Goal: Check status: Check status

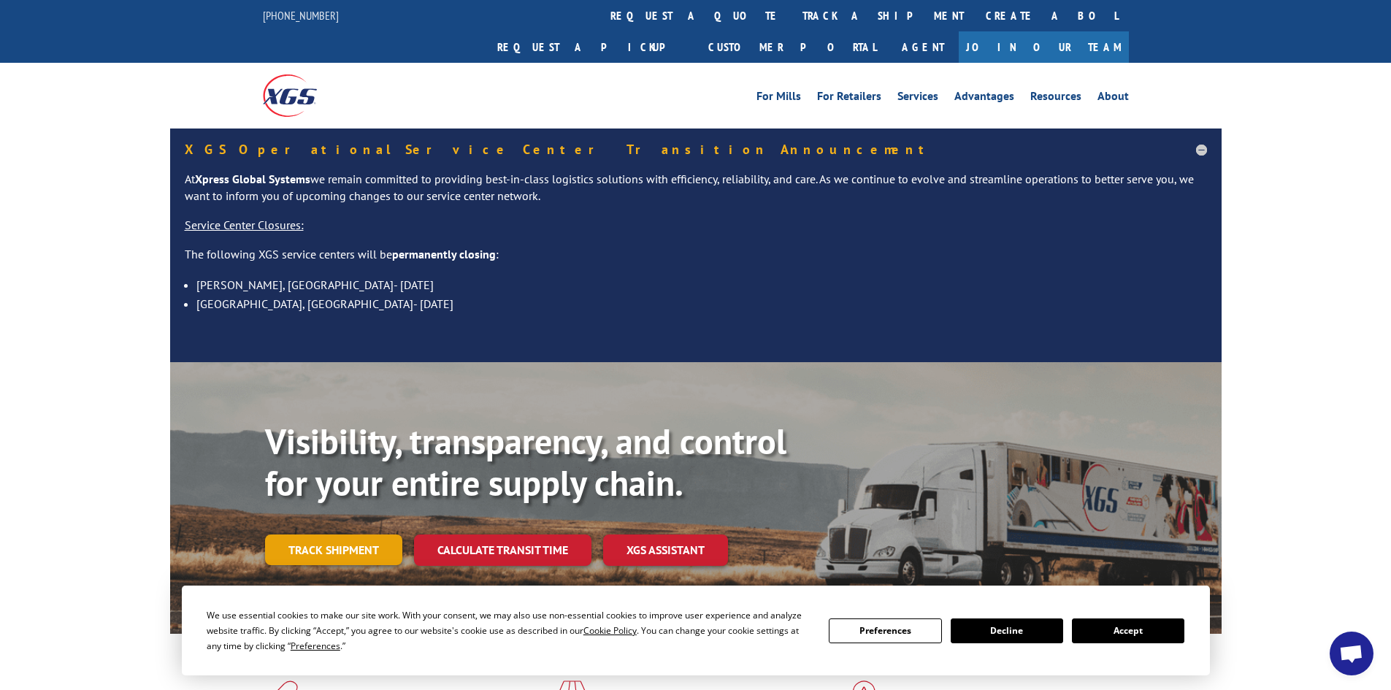
click at [337, 534] on link "Track shipment" at bounding box center [333, 549] width 137 height 31
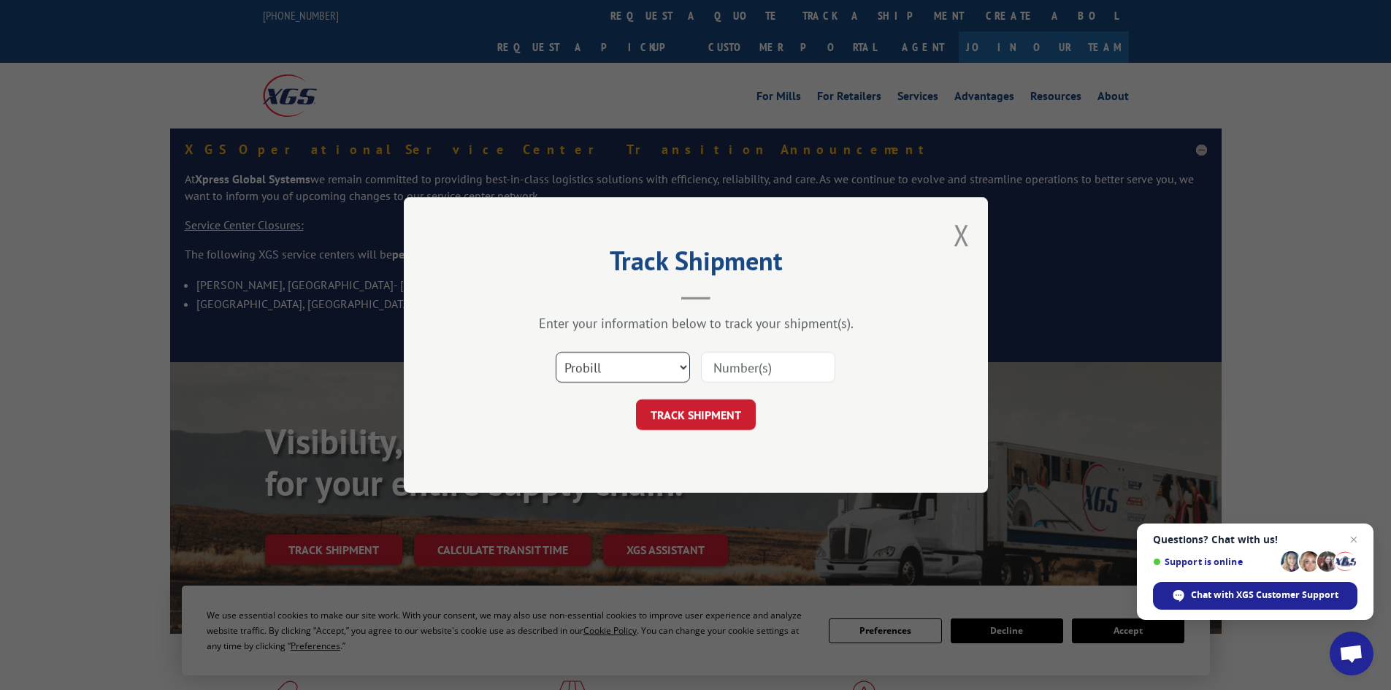
click at [607, 371] on select "Select category... Probill BOL PO" at bounding box center [623, 367] width 134 height 31
select select "bol"
click at [556, 352] on select "Select category... Probill BOL PO" at bounding box center [623, 367] width 134 height 31
click at [721, 366] on input at bounding box center [768, 367] width 134 height 31
click at [808, 370] on input at bounding box center [768, 367] width 134 height 31
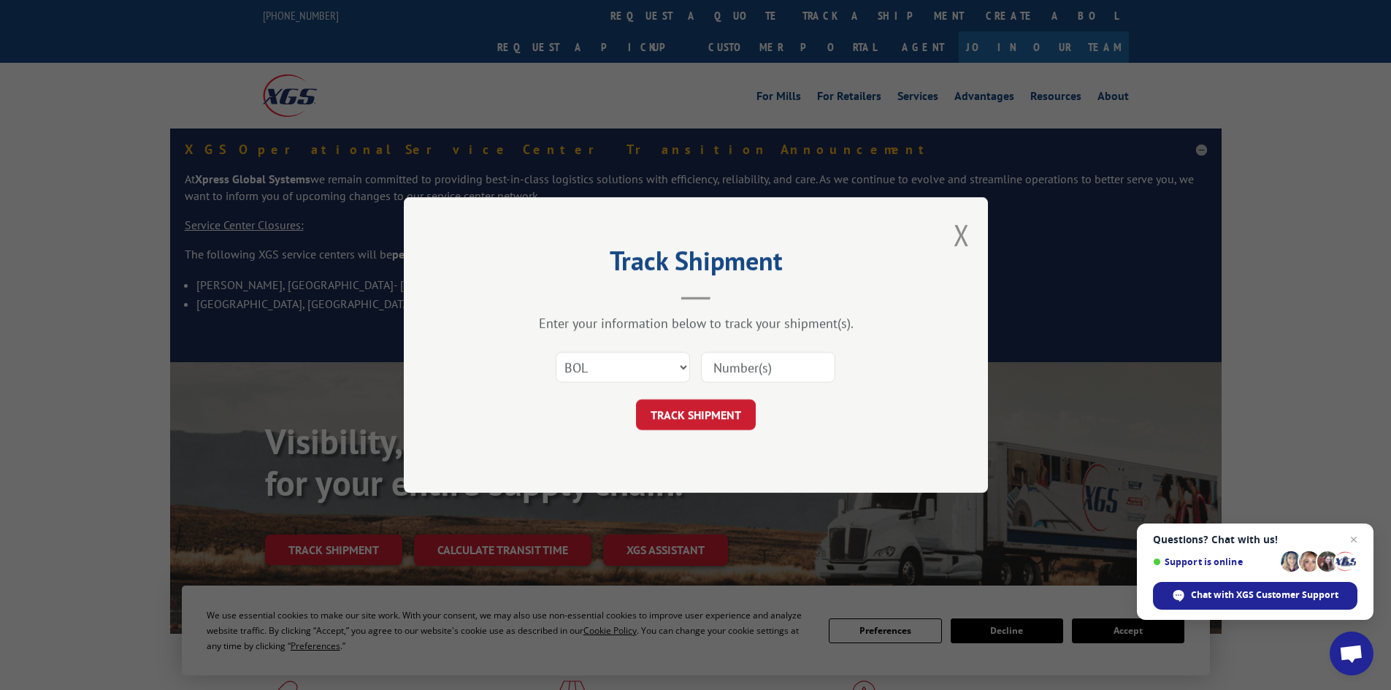
paste input "548465478976"
type input "548465478976"
click at [636, 399] on button "TRACK SHIPMENT" at bounding box center [696, 414] width 120 height 31
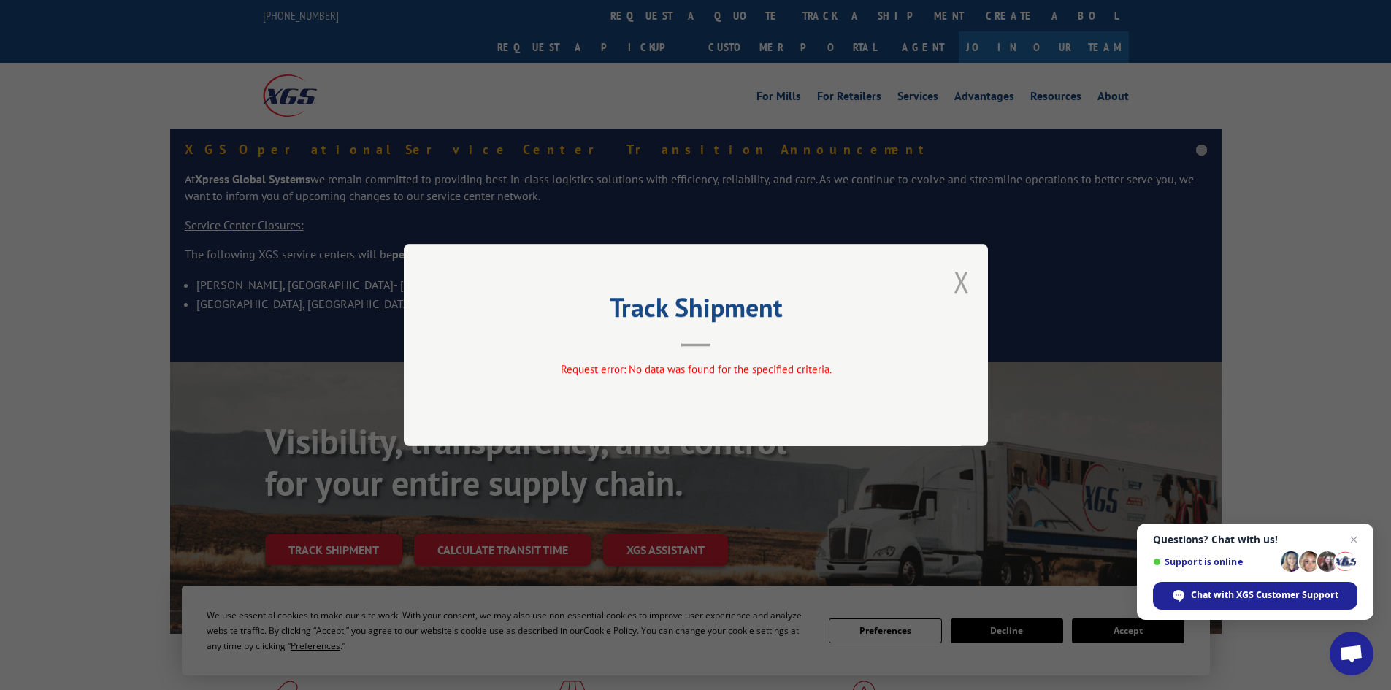
click at [967, 280] on button "Close modal" at bounding box center [961, 281] width 16 height 39
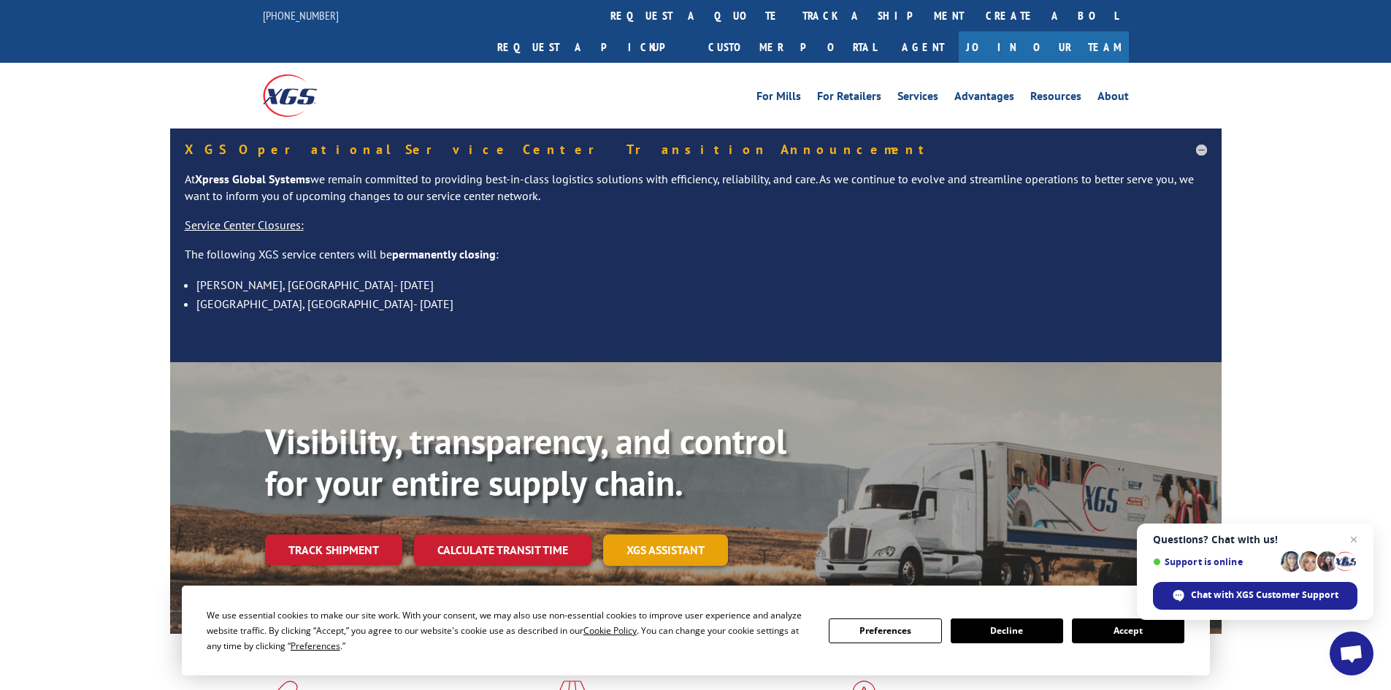
click at [677, 534] on link "XGS ASSISTANT" at bounding box center [665, 549] width 125 height 31
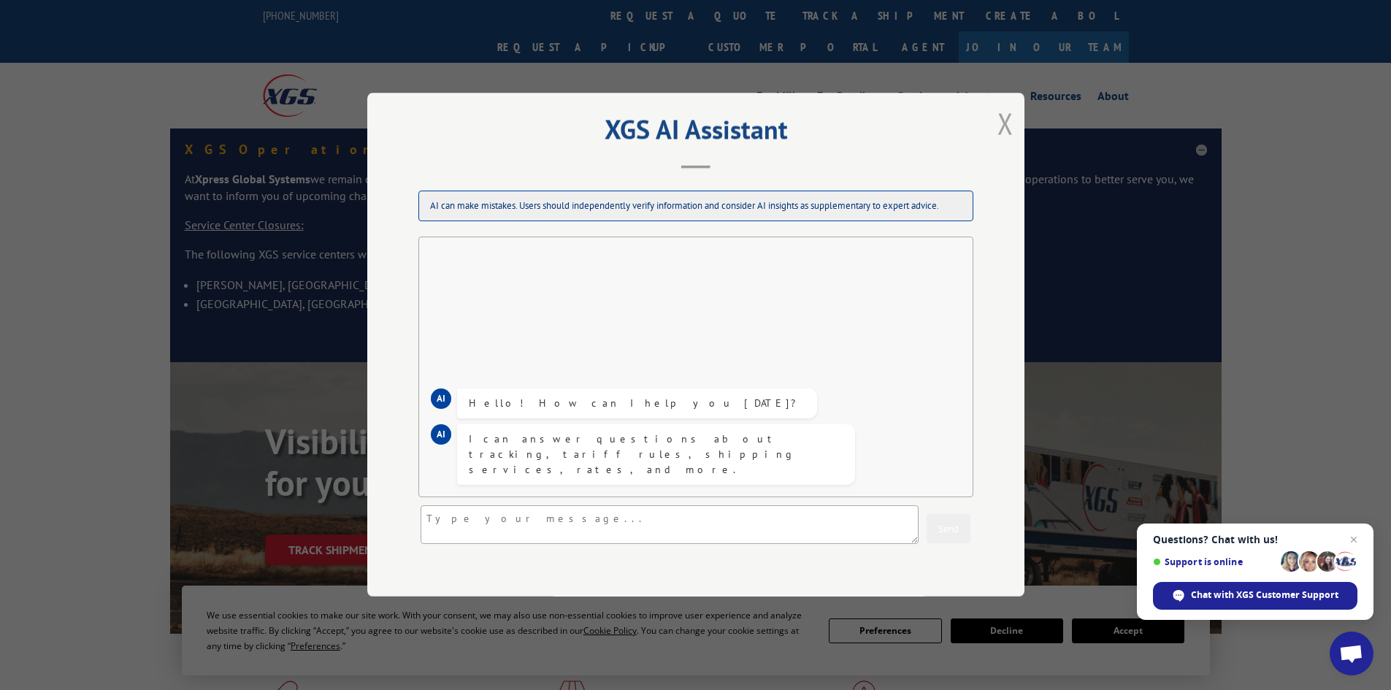
click at [997, 133] on button "Close modal" at bounding box center [1005, 123] width 16 height 39
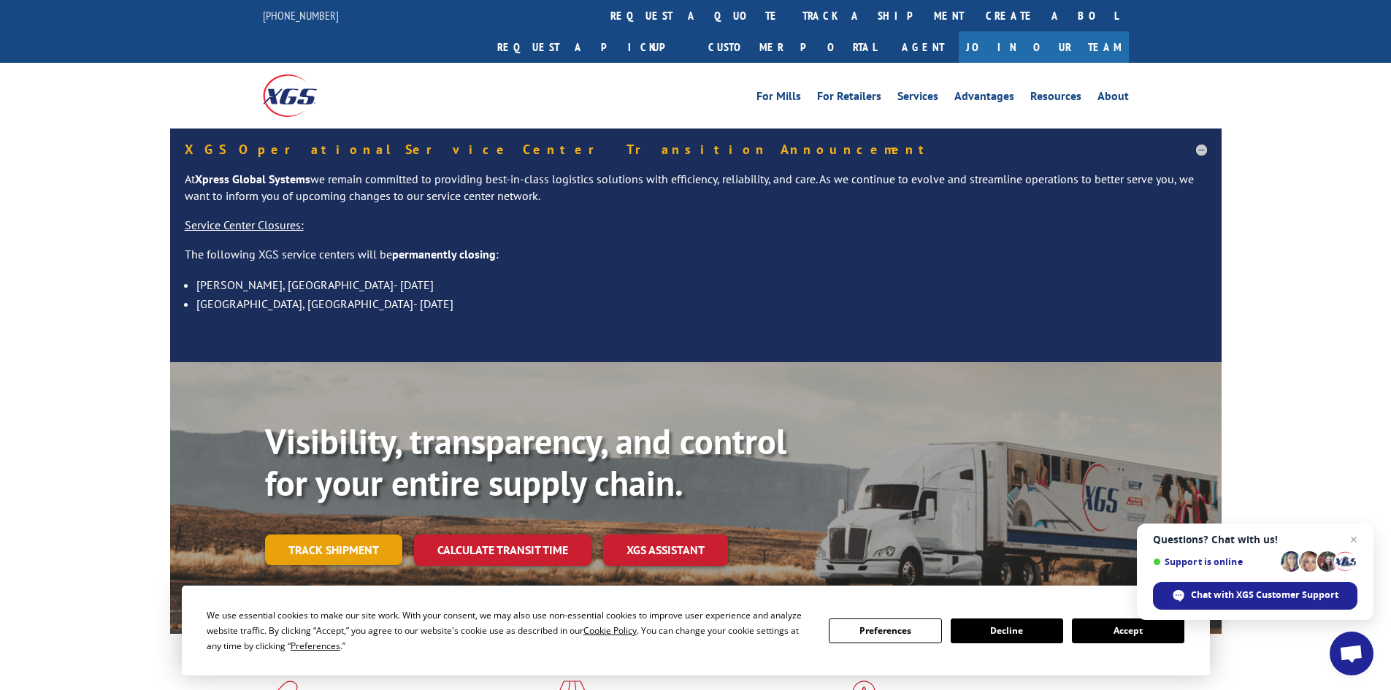
click at [349, 534] on link "Track shipment" at bounding box center [333, 549] width 137 height 31
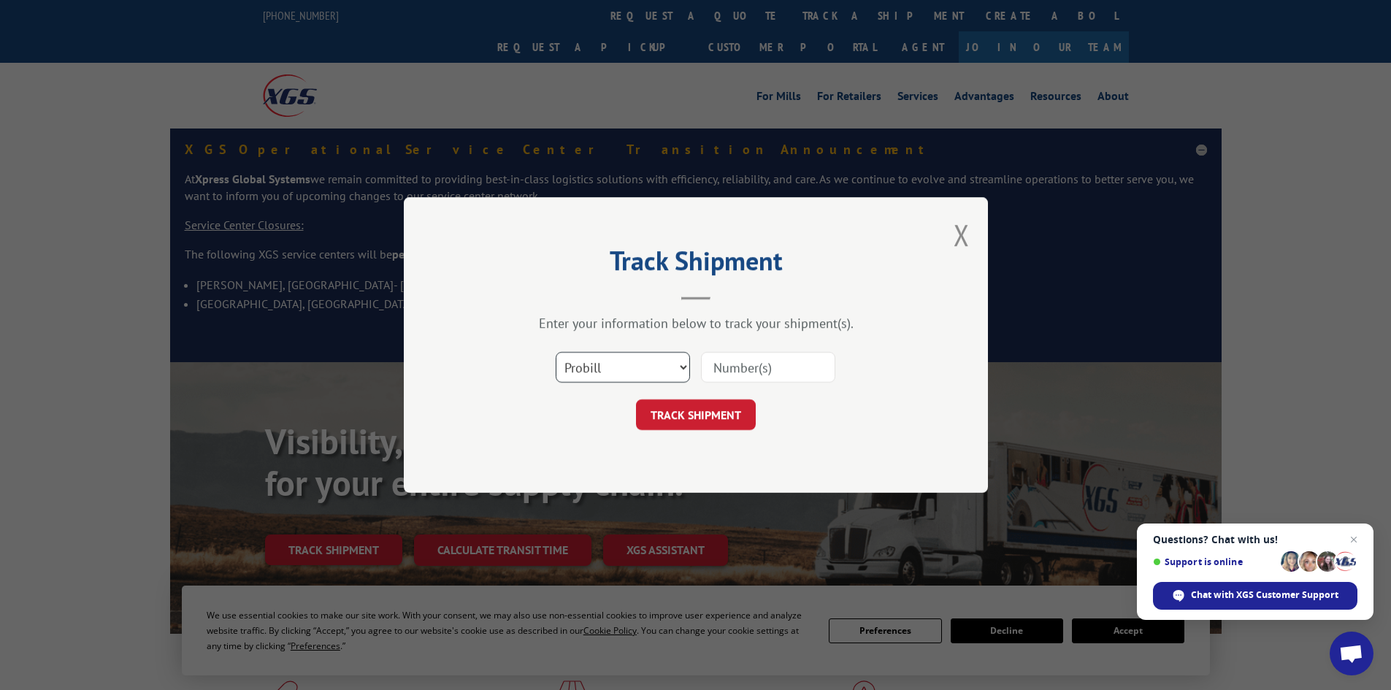
click at [606, 374] on select "Select category... Probill BOL PO" at bounding box center [623, 367] width 134 height 31
select select "bol"
click at [556, 352] on select "Select category... Probill BOL PO" at bounding box center [623, 367] width 134 height 31
click at [745, 368] on input at bounding box center [768, 367] width 134 height 31
paste input "714731615312"
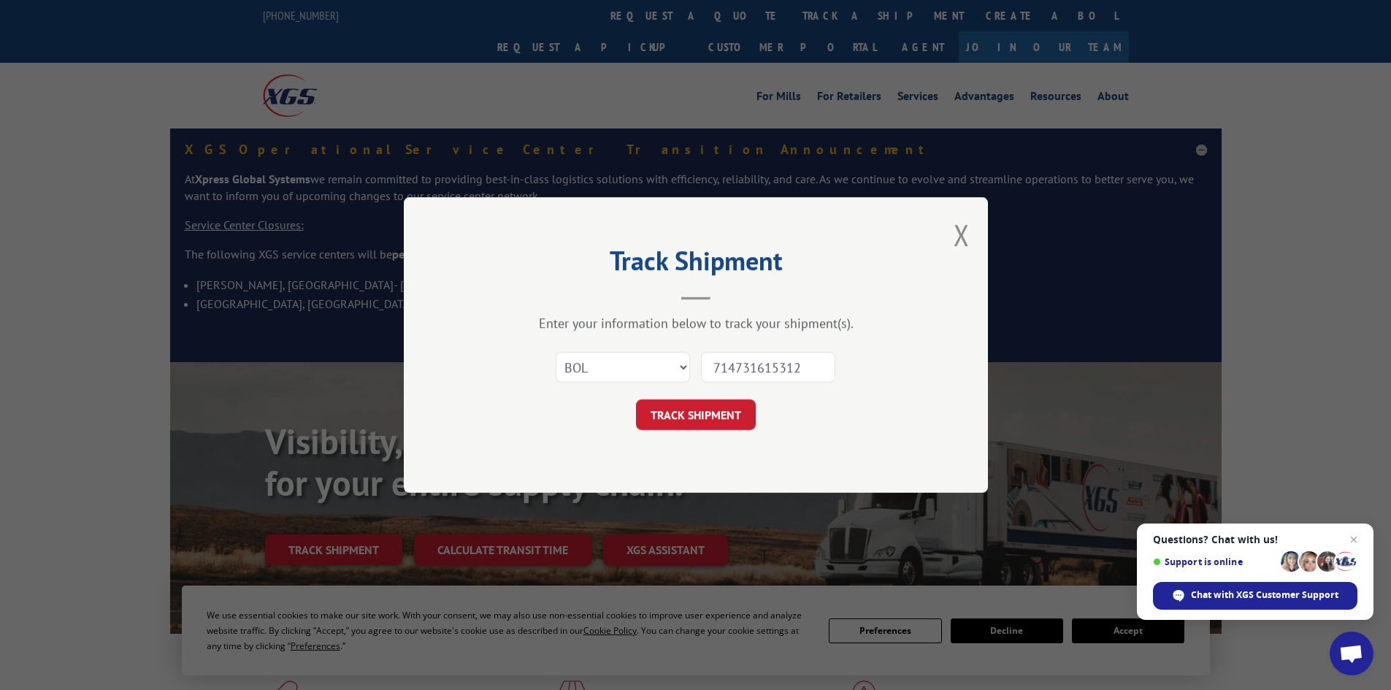
type input "714731615312"
click at [636, 399] on button "TRACK SHIPMENT" at bounding box center [696, 414] width 120 height 31
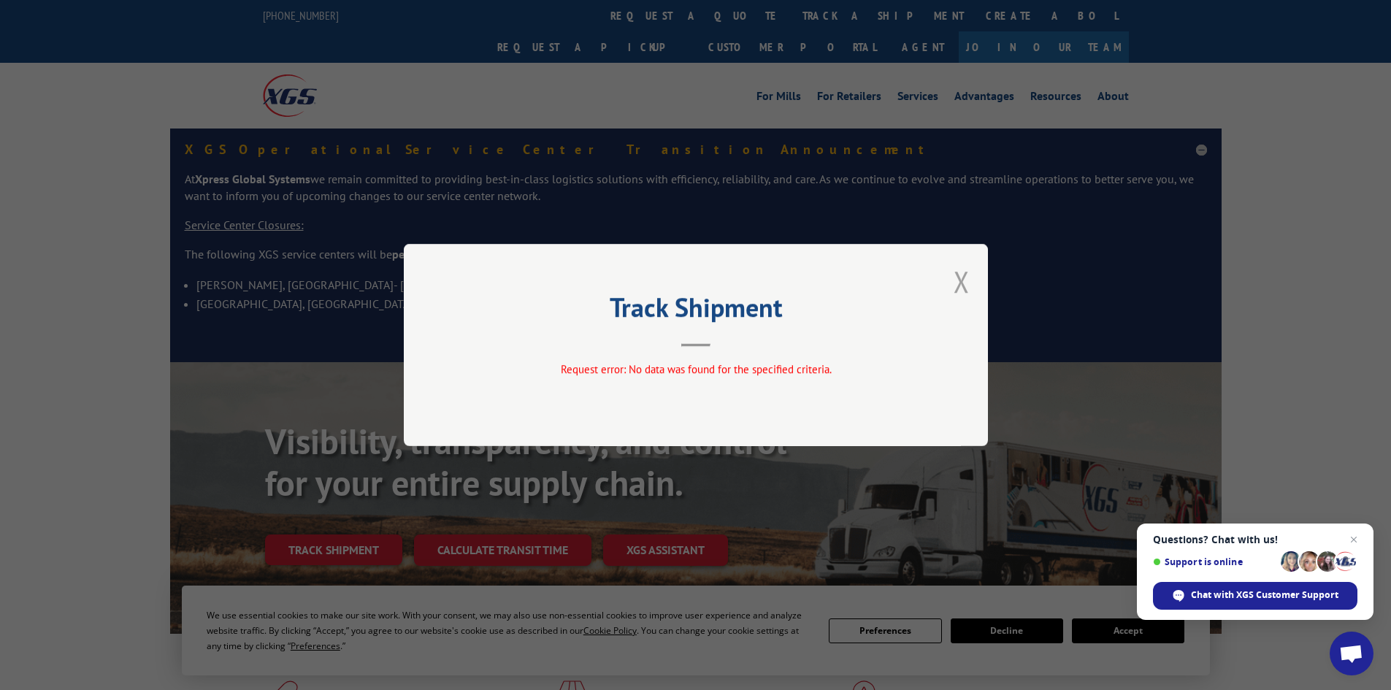
click at [955, 283] on button "Close modal" at bounding box center [961, 281] width 16 height 39
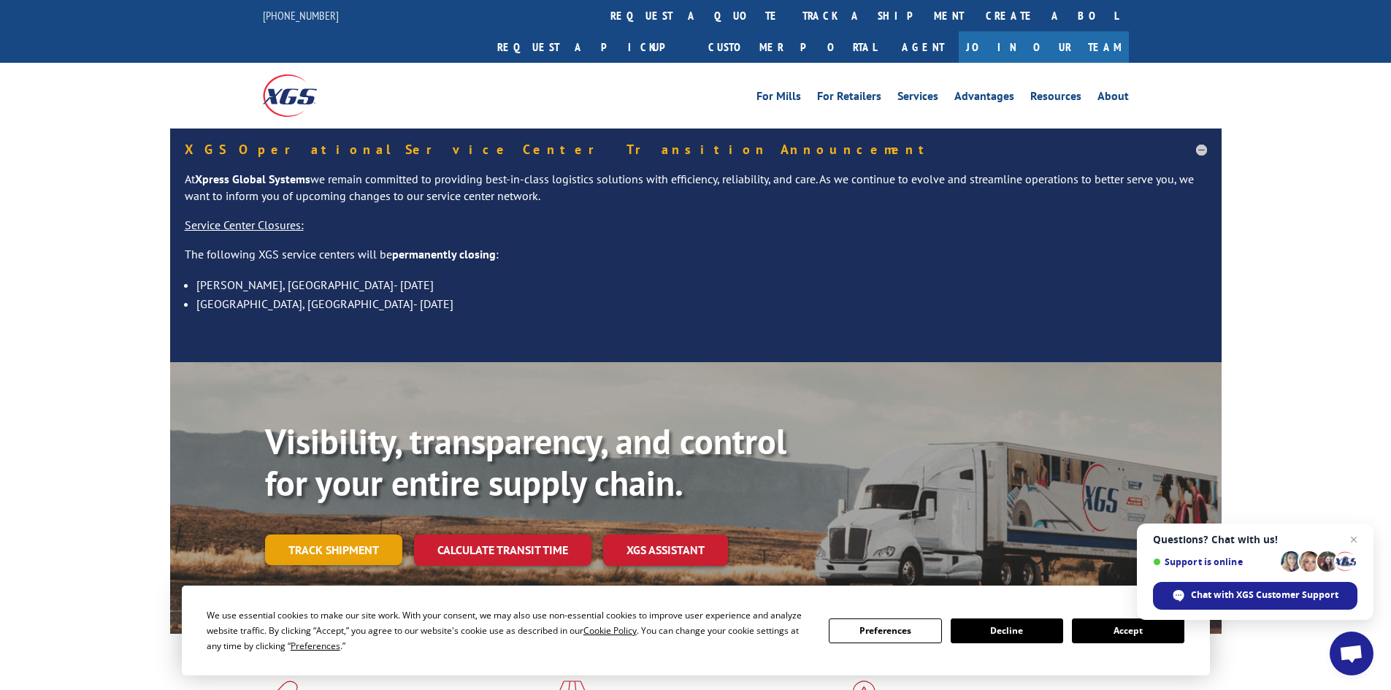
click at [358, 534] on link "Track shipment" at bounding box center [333, 549] width 137 height 31
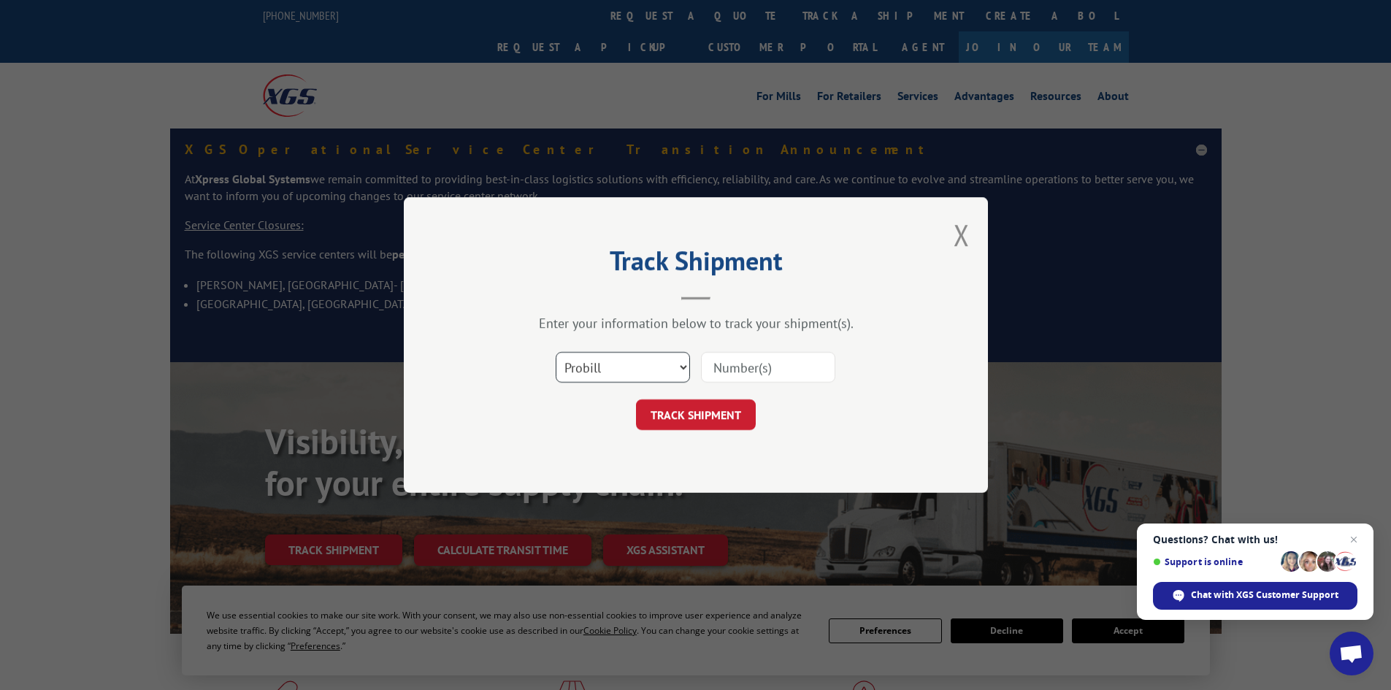
click at [610, 370] on select "Select category... Probill BOL PO" at bounding box center [623, 367] width 134 height 31
click at [731, 375] on input at bounding box center [768, 367] width 134 height 31
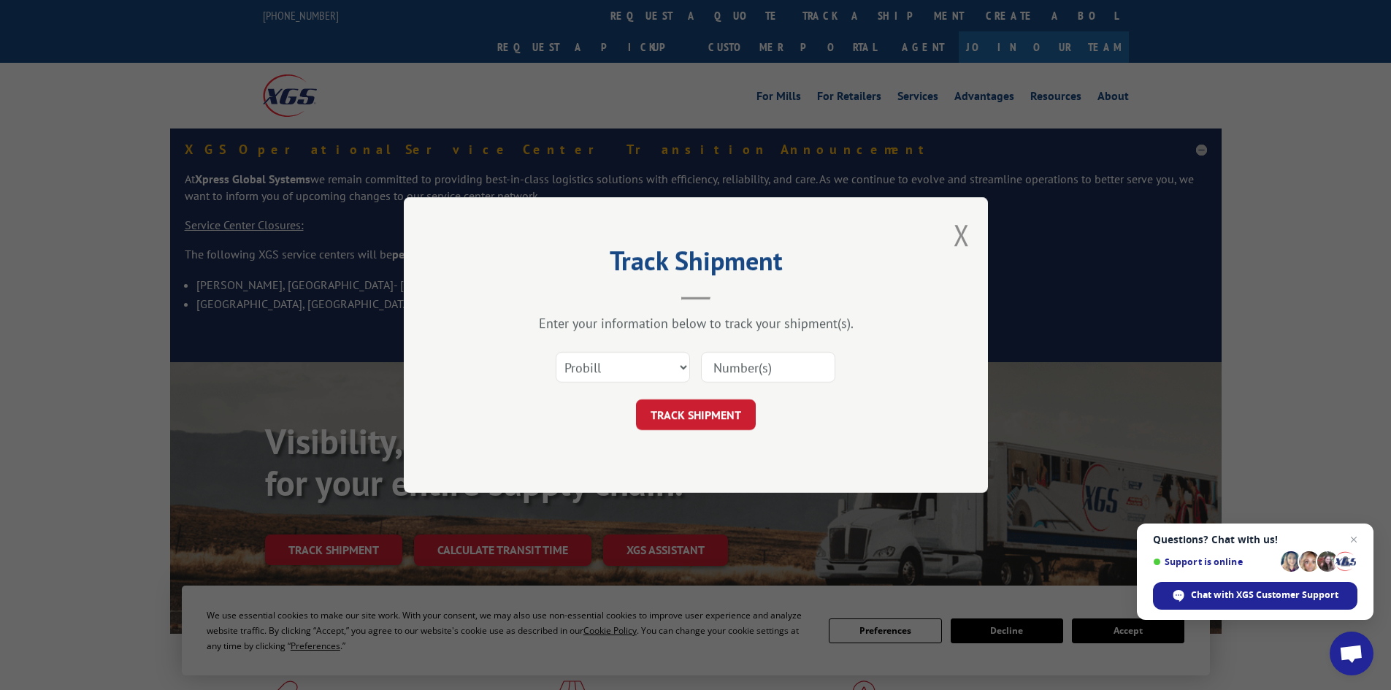
paste input "714731615312"
type input "714731615312"
click at [636, 399] on button "TRACK SHIPMENT" at bounding box center [696, 414] width 120 height 31
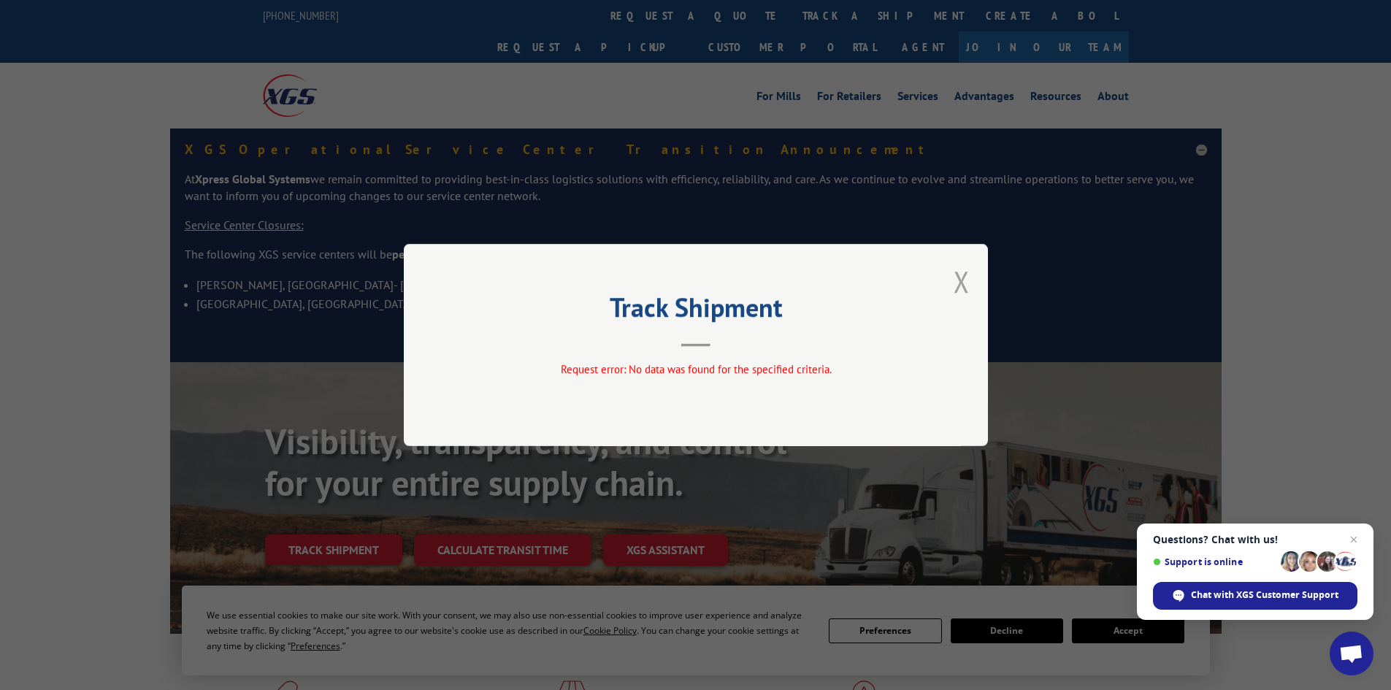
click at [960, 292] on button "Close modal" at bounding box center [961, 281] width 16 height 39
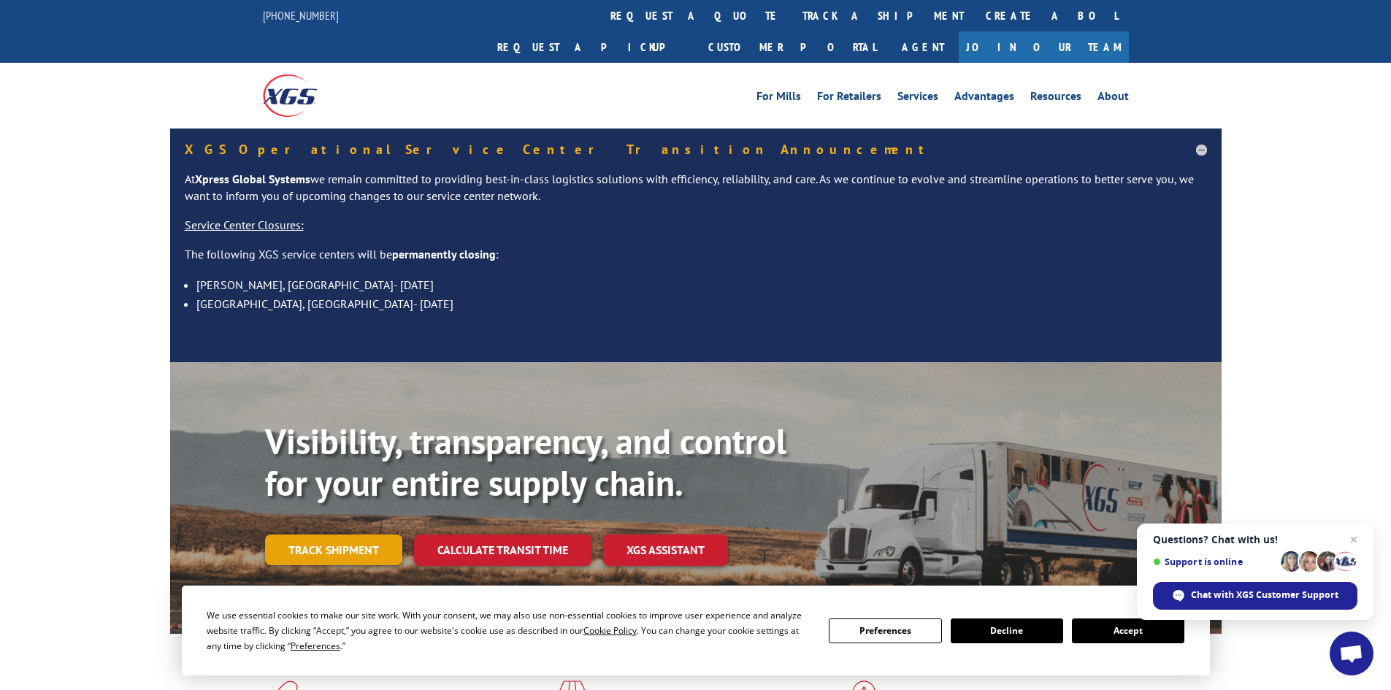
click at [345, 534] on link "Track shipment" at bounding box center [333, 549] width 137 height 31
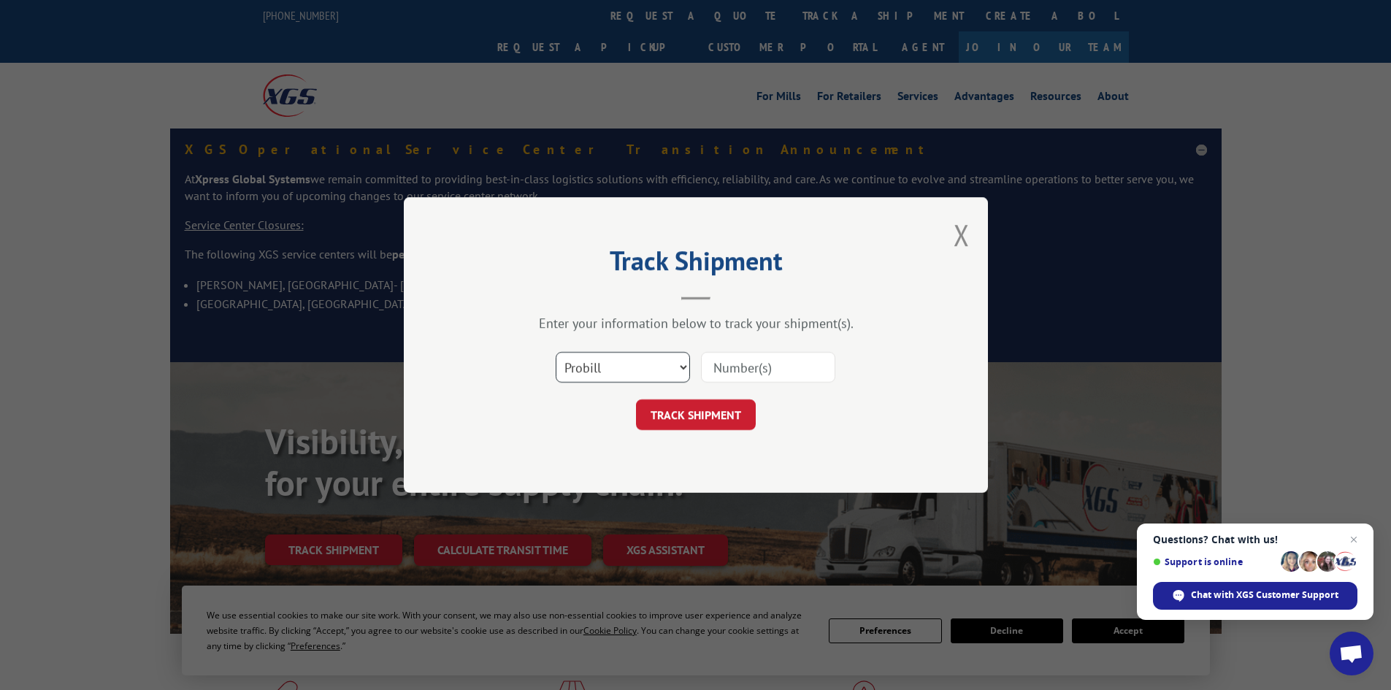
click at [634, 367] on select "Select category... Probill BOL PO" at bounding box center [623, 367] width 134 height 31
select select "po"
click at [556, 352] on select "Select category... Probill BOL PO" at bounding box center [623, 367] width 134 height 31
click at [756, 365] on input at bounding box center [768, 367] width 134 height 31
paste input "19523601"
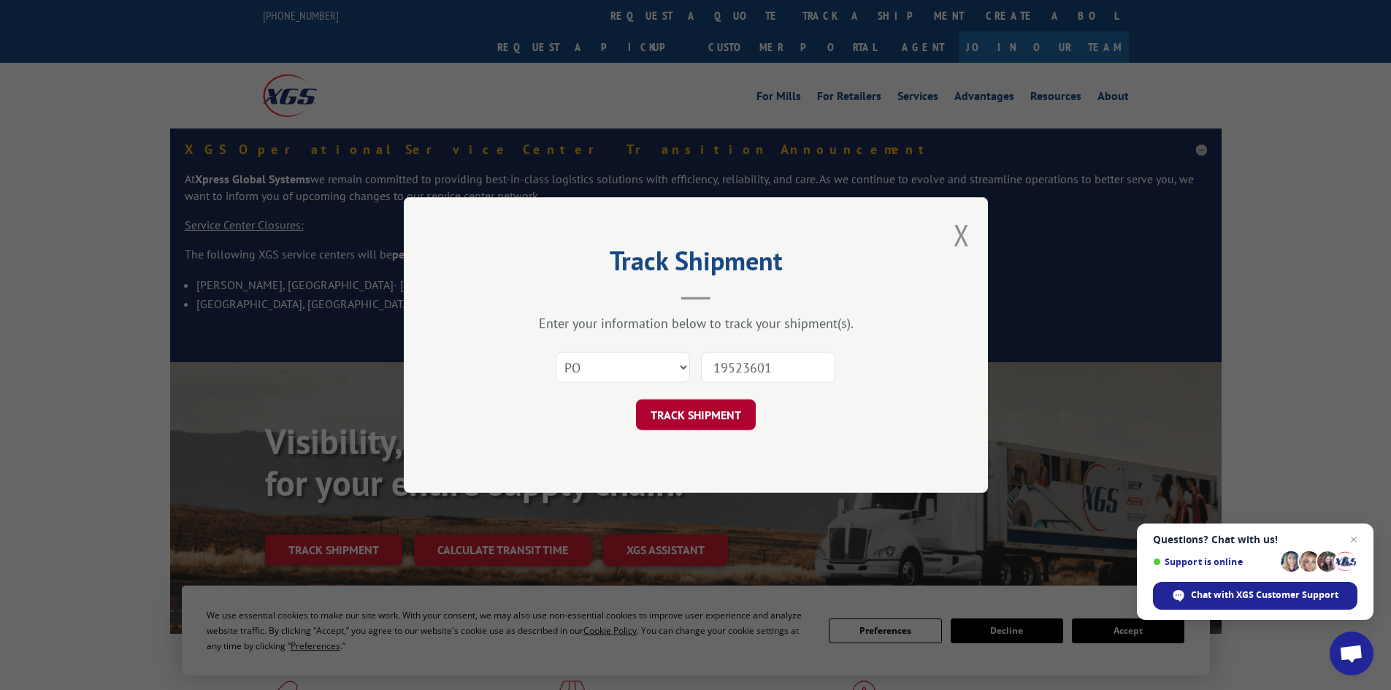
type input "19523601"
click at [707, 408] on button "TRACK SHIPMENT" at bounding box center [696, 414] width 120 height 31
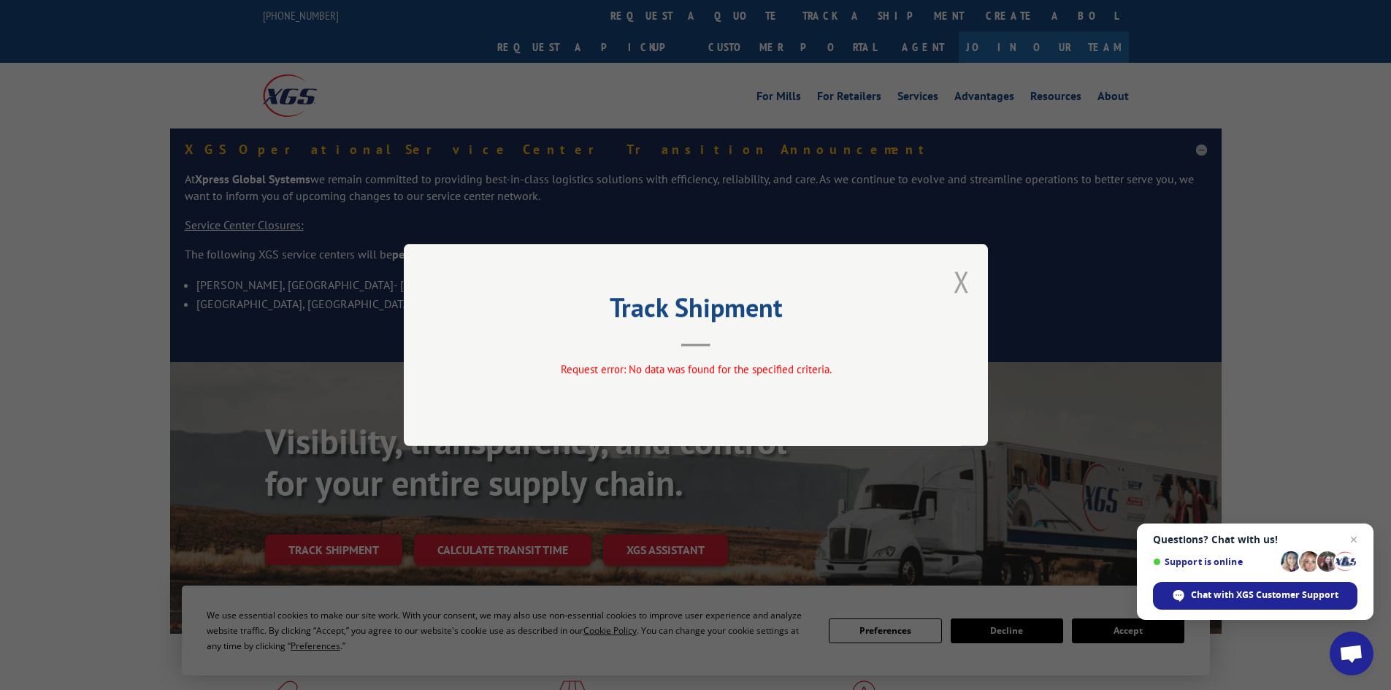
click at [958, 276] on button "Close modal" at bounding box center [961, 281] width 16 height 39
